Goal: Find specific page/section: Find specific page/section

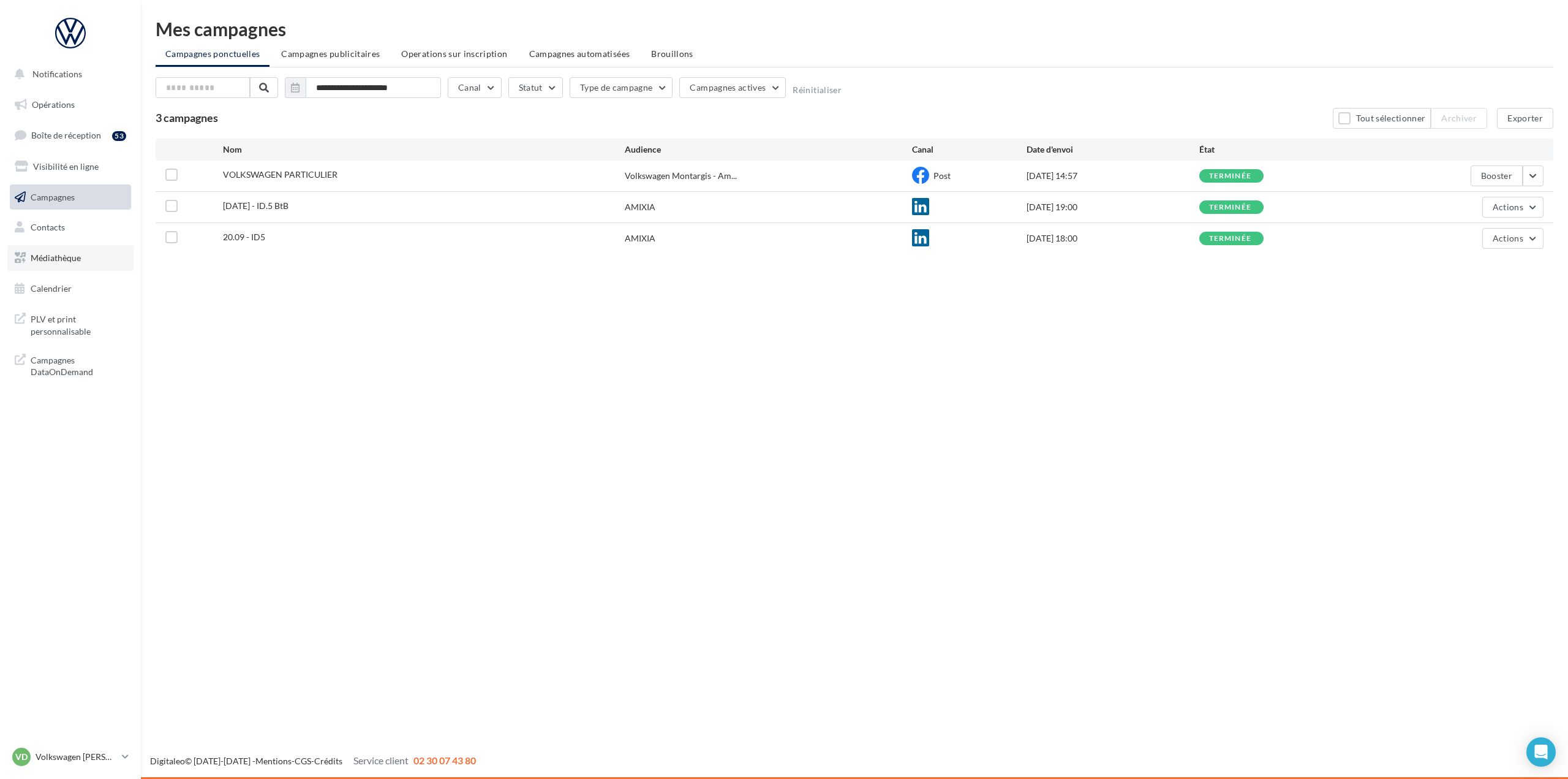
click at [56, 263] on span "Médiathèque" at bounding box center [56, 258] width 50 height 10
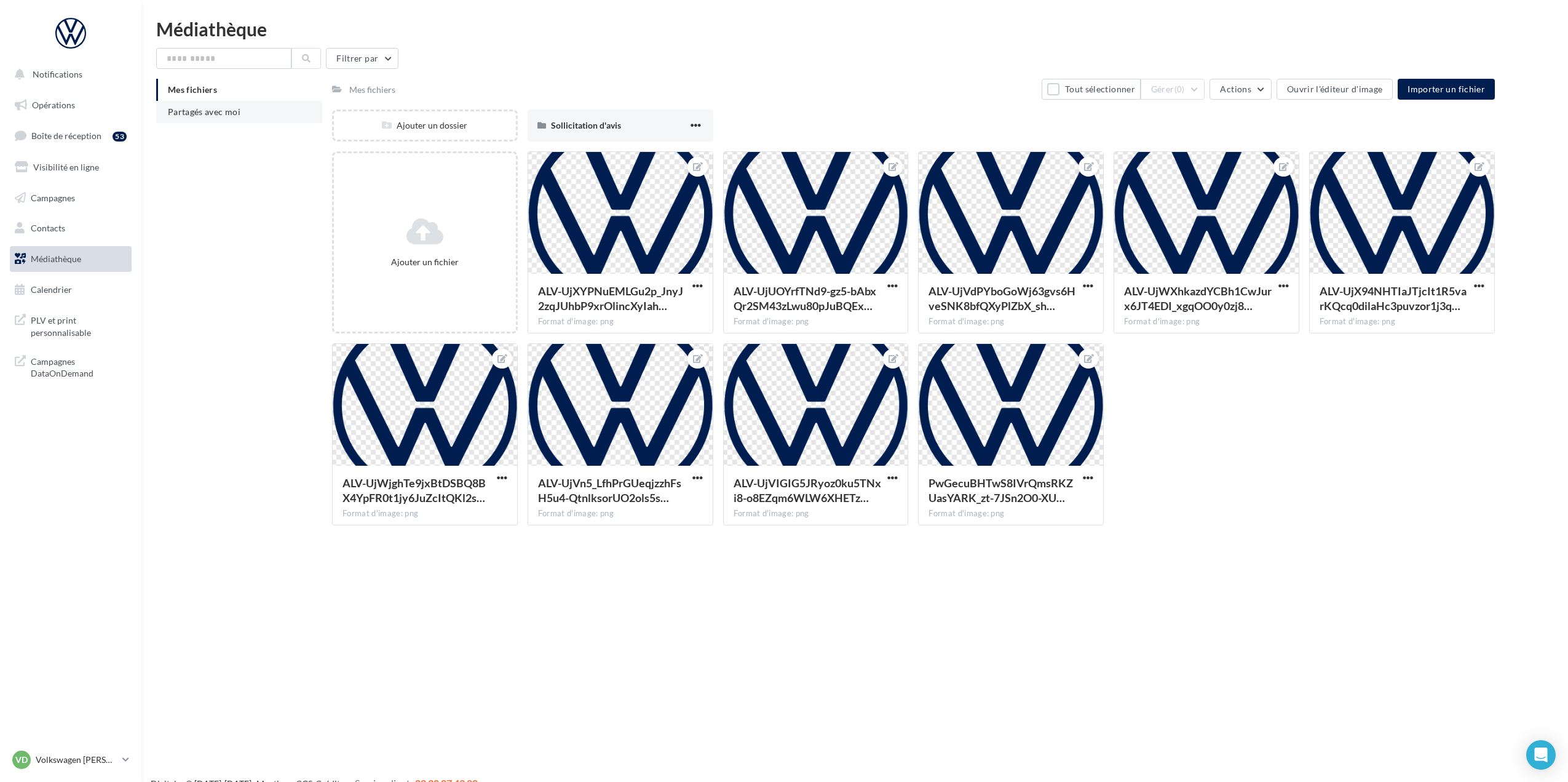
click at [206, 113] on span "Partagés avec moi" at bounding box center [204, 112] width 72 height 10
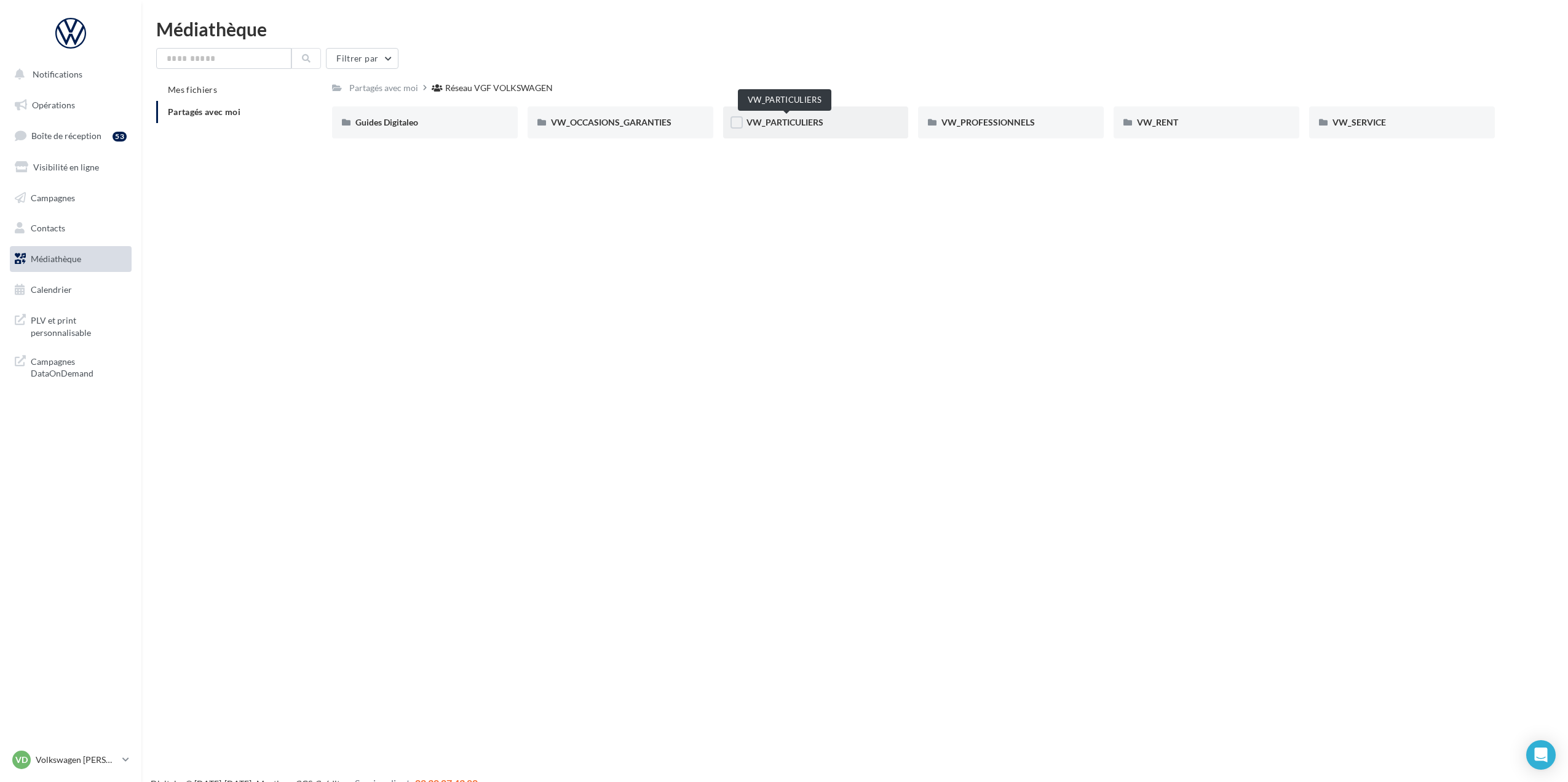
click at [793, 121] on span "VW_PARTICULIERS" at bounding box center [785, 122] width 77 height 10
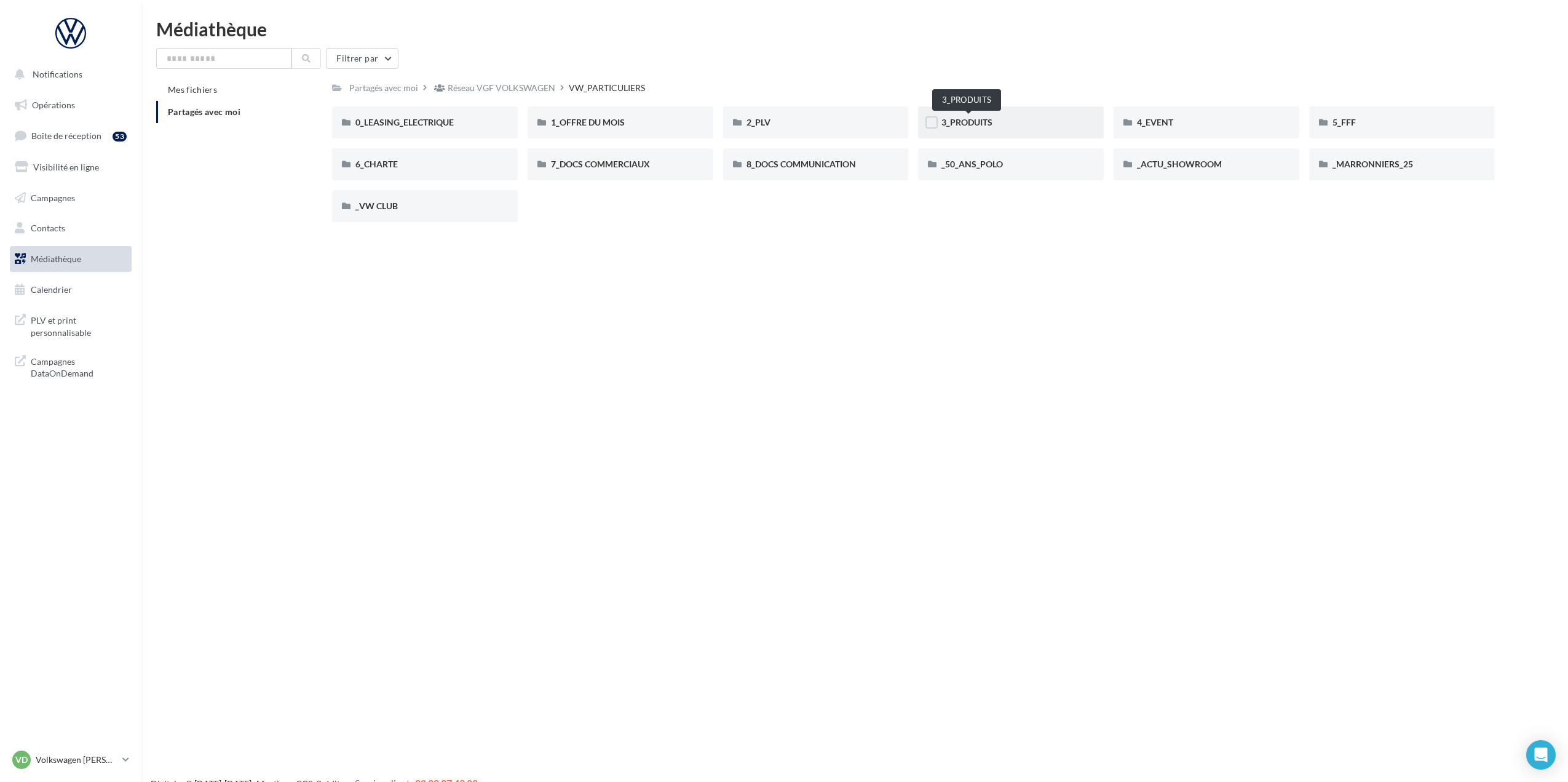
click at [979, 119] on span "3_PRODUITS" at bounding box center [967, 122] width 51 height 10
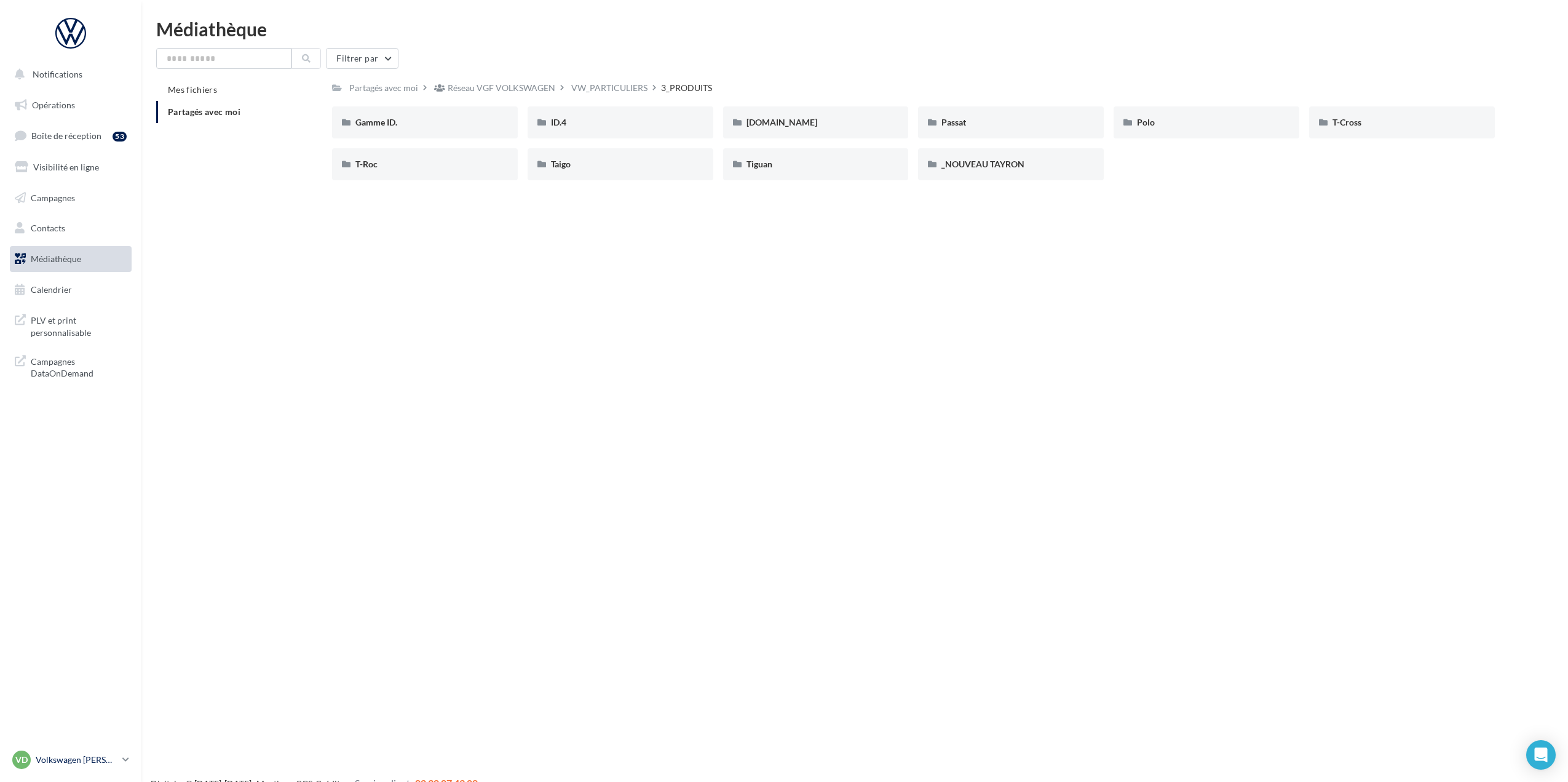
click at [83, 756] on p "Volkswagen [PERSON_NAME]" at bounding box center [76, 760] width 82 height 12
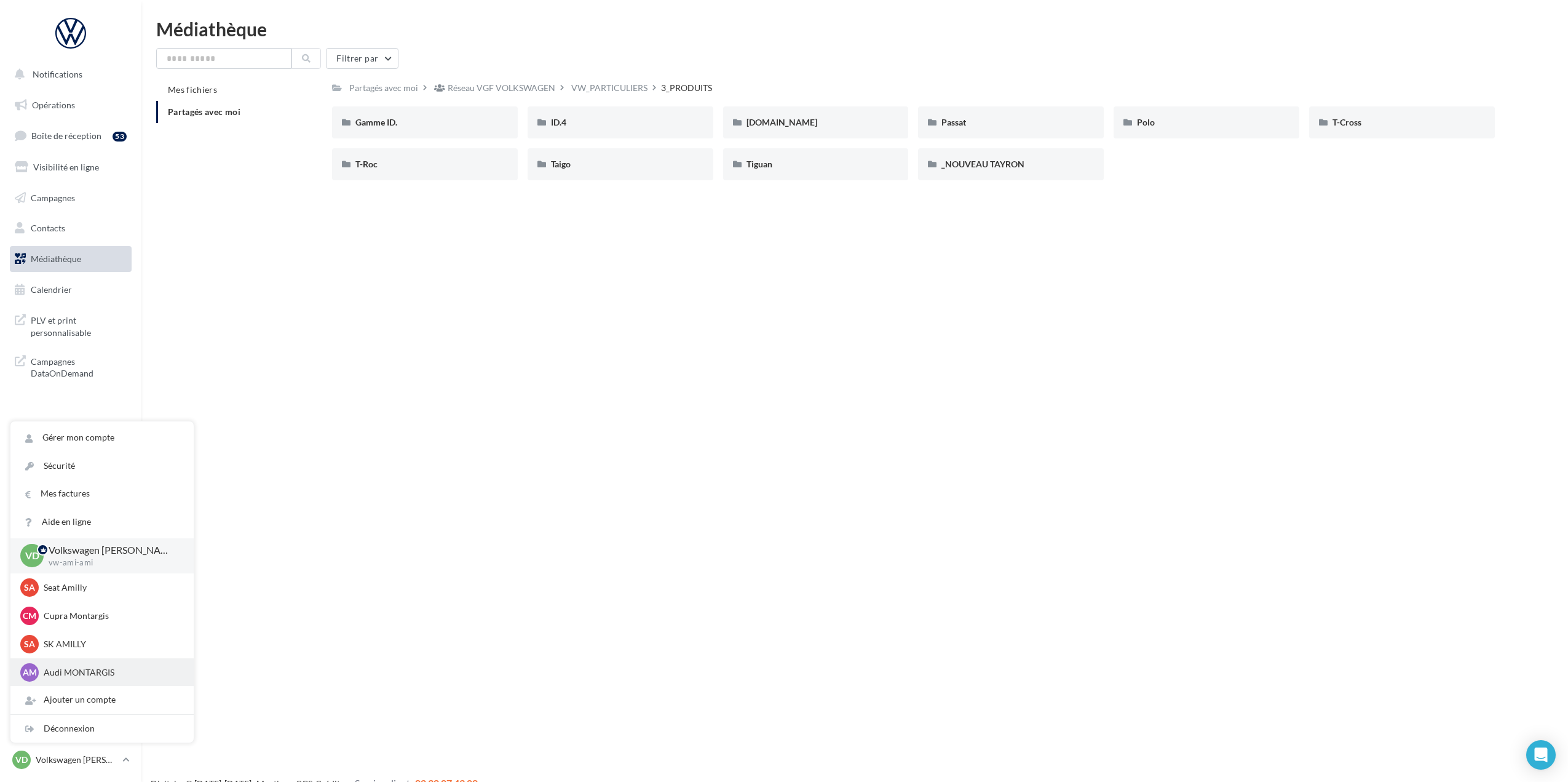
click at [96, 669] on p "Audi MONTARGIS" at bounding box center [111, 672] width 135 height 12
